Goal: Task Accomplishment & Management: Manage account settings

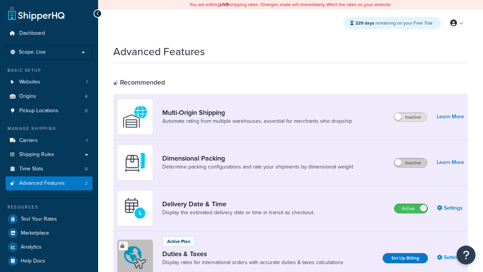
click at [410, 158] on label "Inactive" at bounding box center [410, 162] width 33 height 9
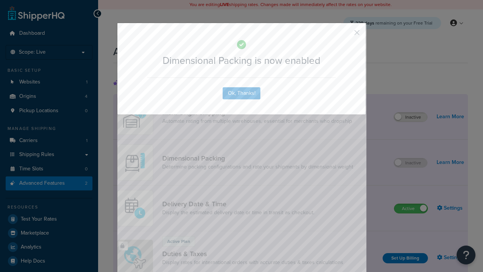
scroll to position [27, 0]
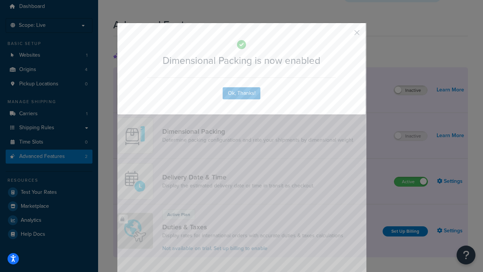
click at [345, 34] on button "button" at bounding box center [346, 35] width 2 height 2
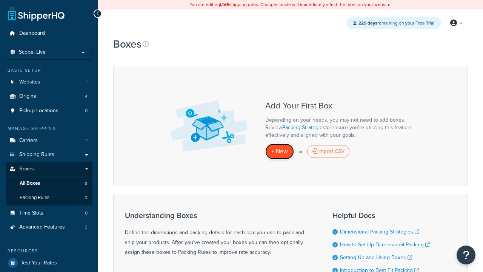
click at [279, 151] on span "+ New" at bounding box center [279, 151] width 17 height 9
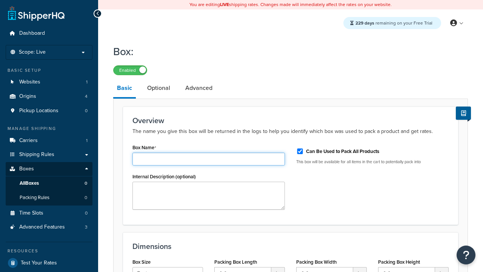
type input "Box1"
select select "usps_small"
type input "8.5"
type input "5"
type input "1.5"
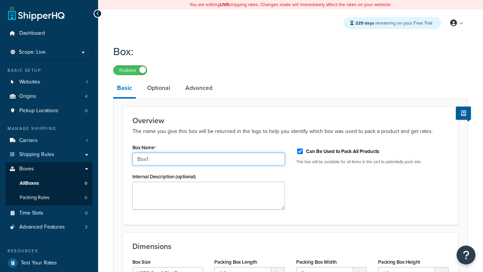
type input "Box1"
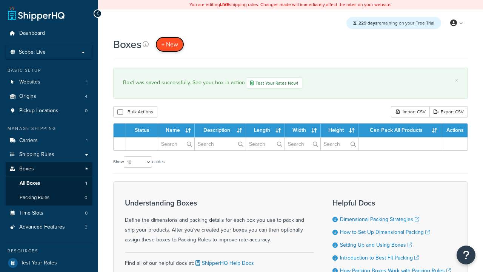
click at [170, 44] on span "+ New" at bounding box center [169, 44] width 17 height 9
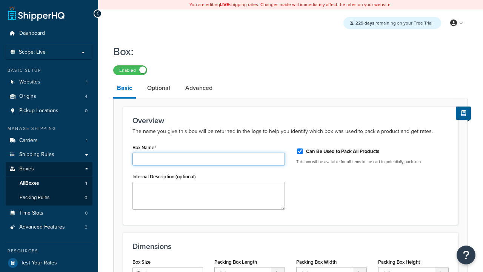
type input "Box2"
select select "usps_small"
type input "8.5"
type input "5"
type input "1.5"
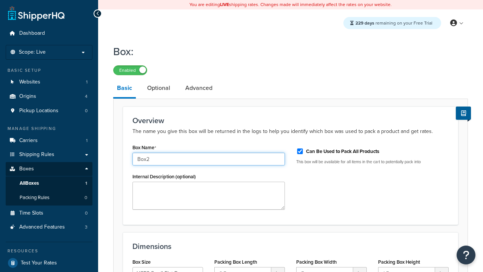
type input "Box2"
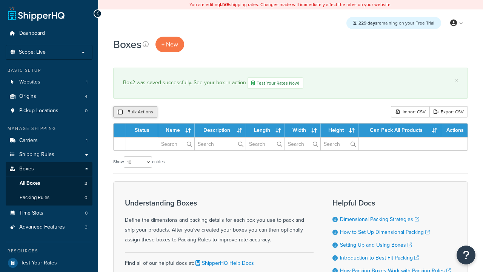
click at [120, 112] on input "checkbox" at bounding box center [120, 112] width 6 height 6
checkbox input "true"
click at [0, 0] on button "Duplicate" at bounding box center [0, 0] width 0 height 0
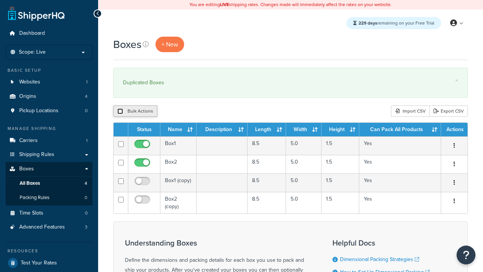
click at [120, 111] on input "checkbox" at bounding box center [120, 111] width 6 height 6
checkbox input "true"
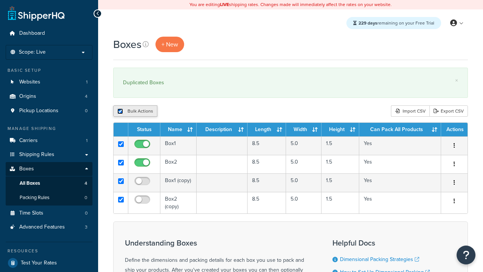
checkbox input "true"
click at [0, 0] on button "Delete" at bounding box center [0, 0] width 0 height 0
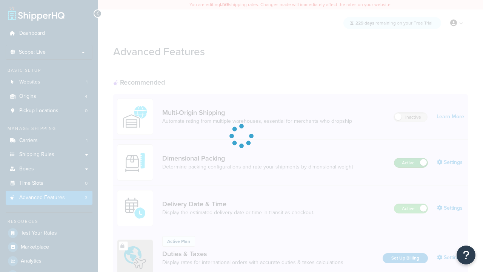
click at [411, 158] on label "Active" at bounding box center [410, 162] width 33 height 9
